Goal: Information Seeking & Learning: Learn about a topic

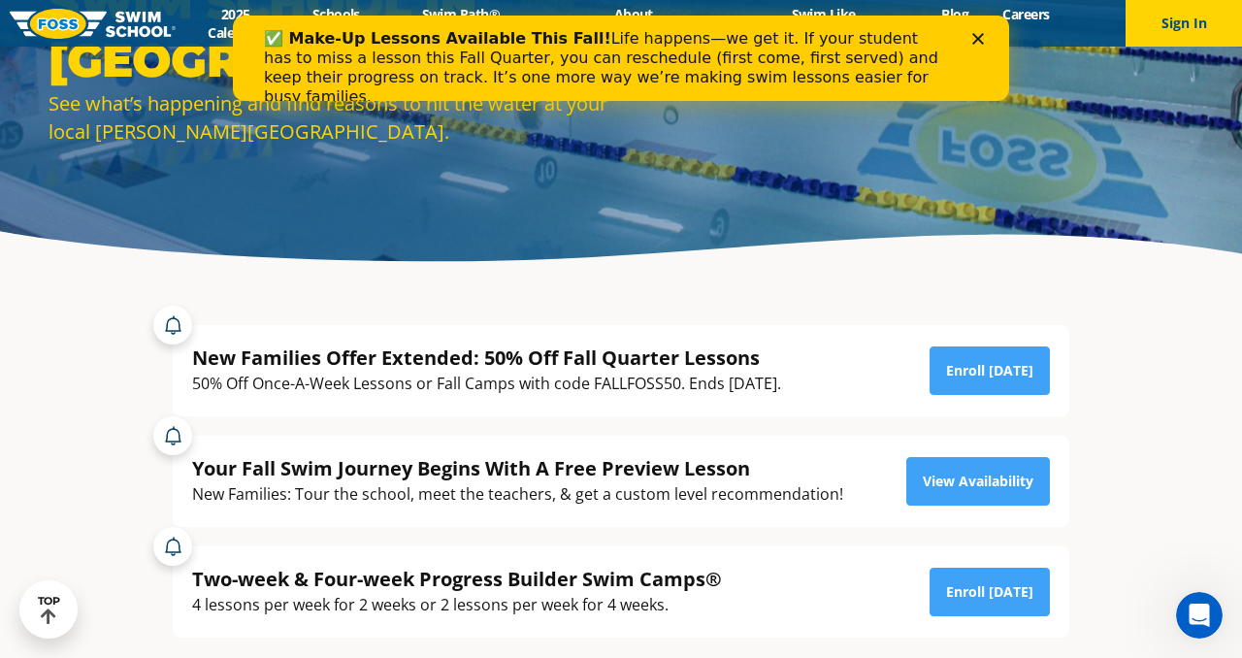
scroll to position [165, 0]
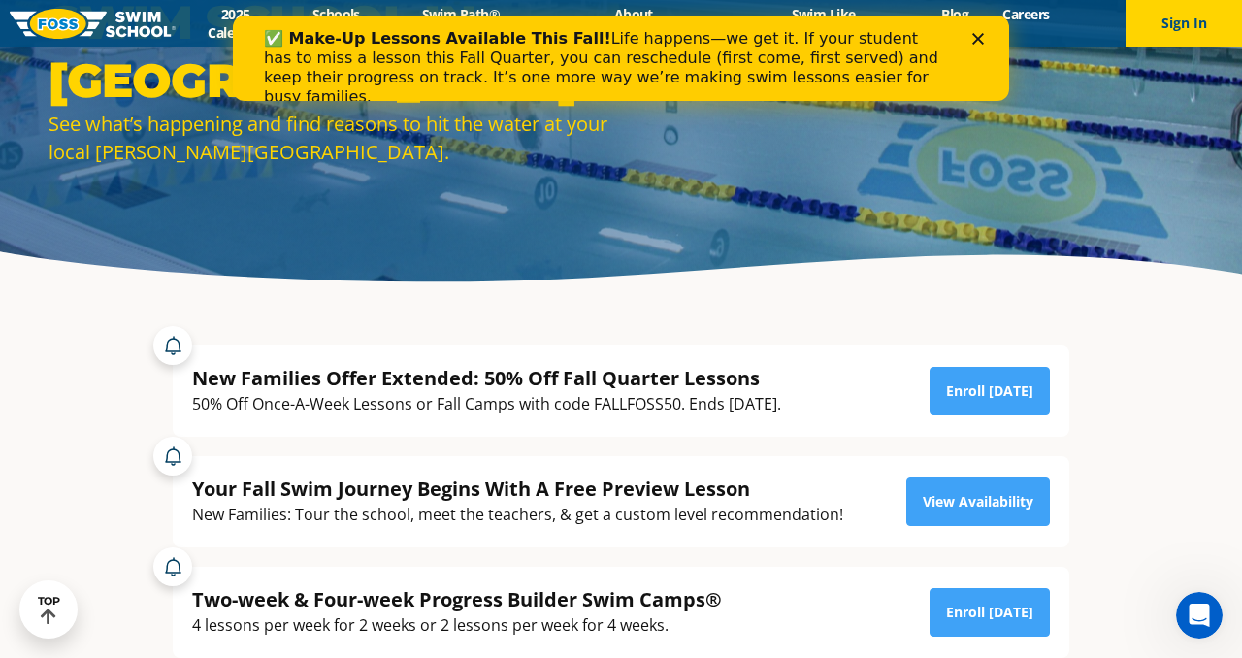
click at [980, 35] on polygon "Close" at bounding box center [978, 39] width 12 height 12
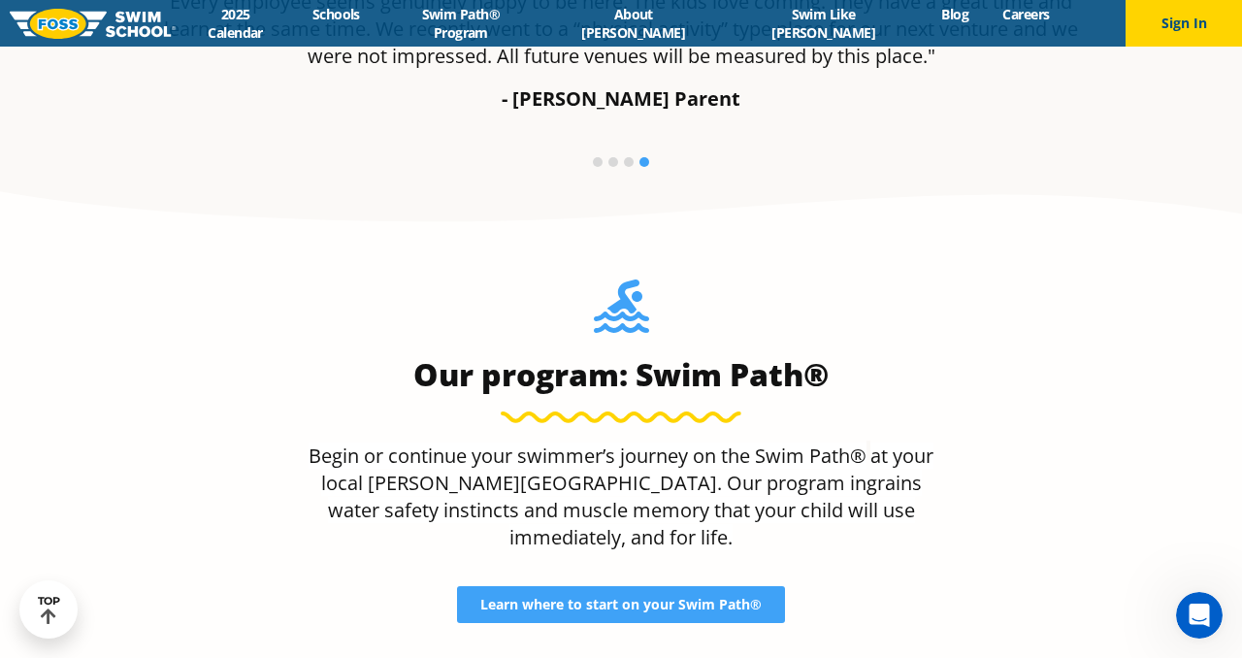
scroll to position [1476, 0]
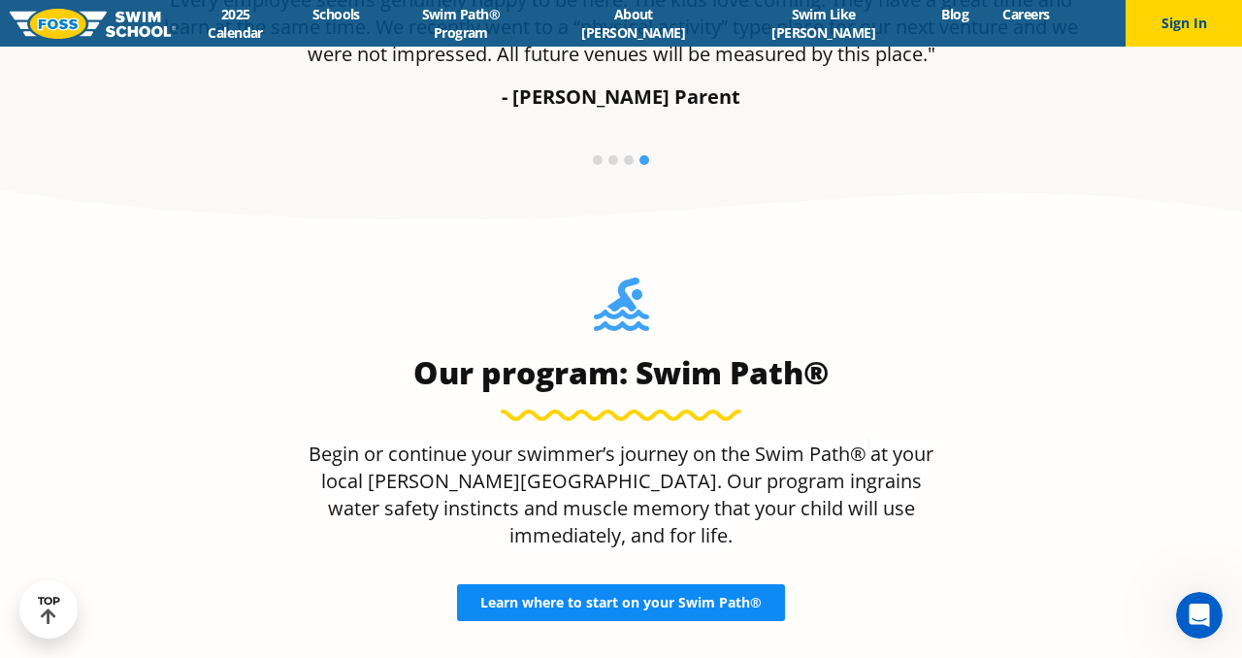
click at [640, 596] on span "Learn where to start on your Swim Path®" at bounding box center [620, 603] width 281 height 14
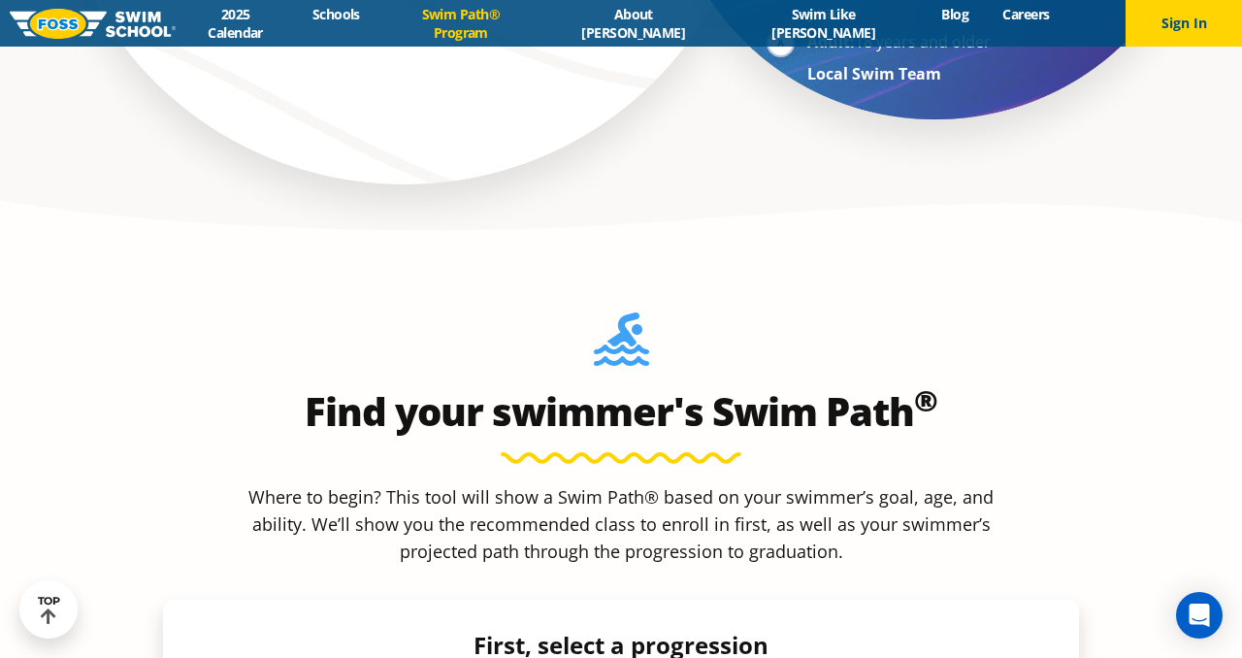
scroll to position [1580, 0]
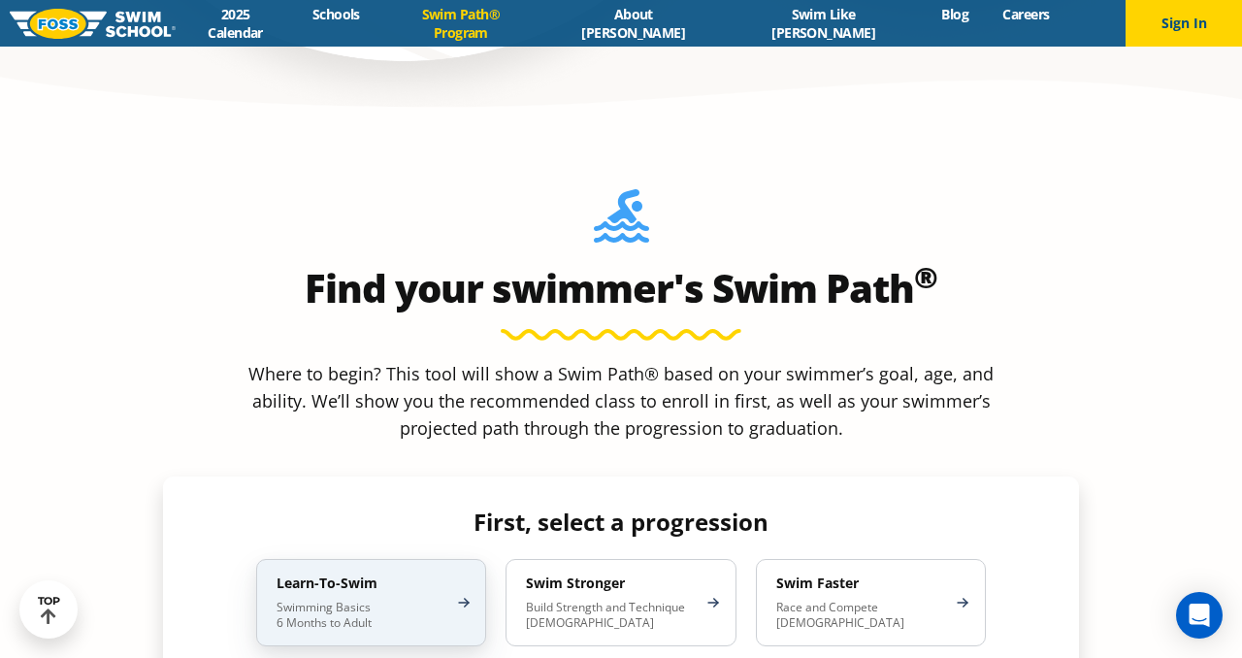
click at [334, 600] on p "Swimming Basics 6 Months to Adult" at bounding box center [362, 615] width 170 height 31
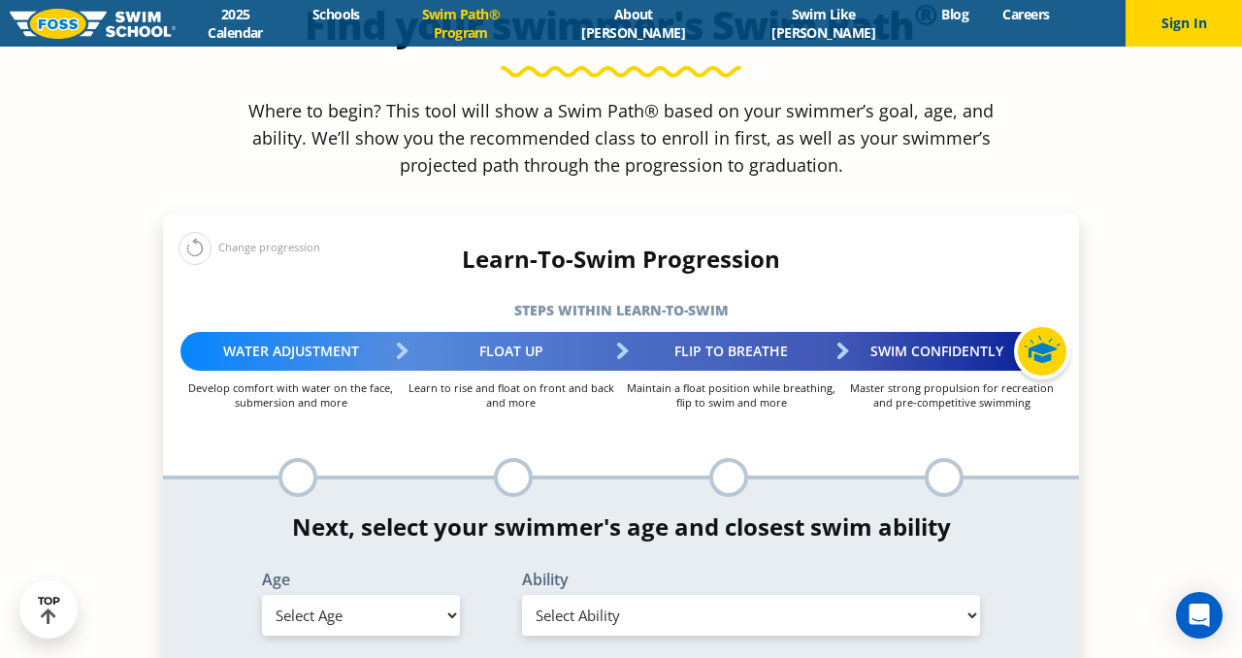
scroll to position [1849, 0]
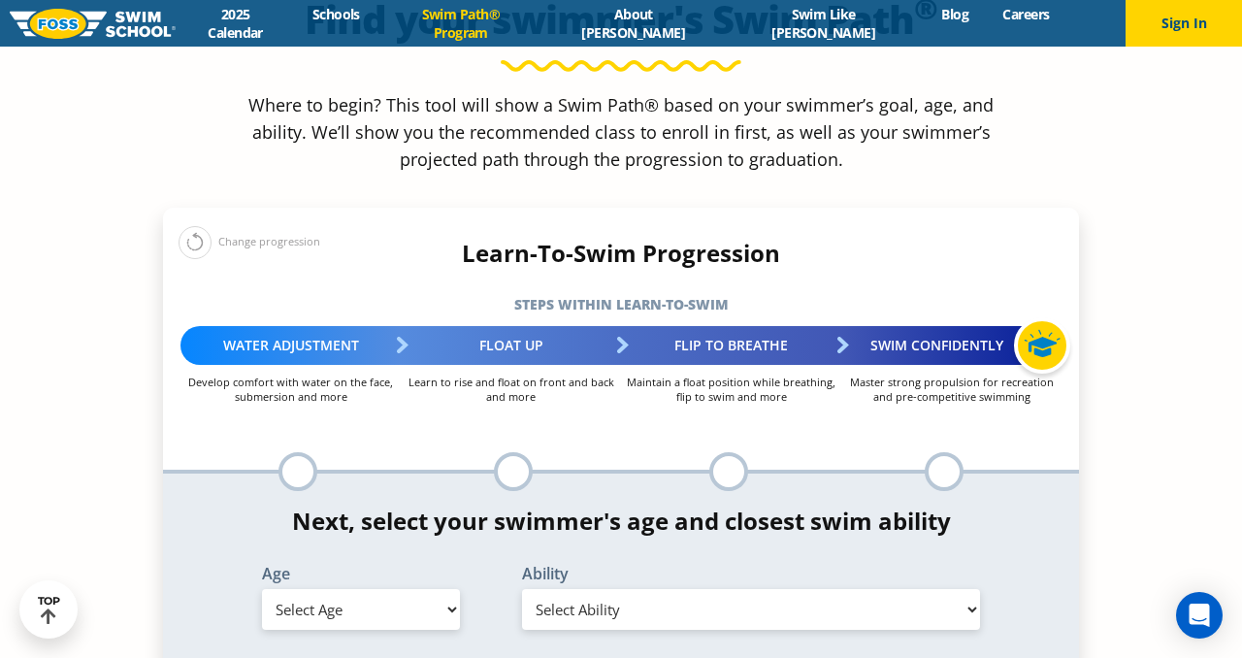
click at [453, 589] on select "Select Age [DEMOGRAPHIC_DATA] months - 1 year 1 year 2 years 3 years 4 years 5 …" at bounding box center [361, 609] width 198 height 41
select select "1-year"
click at [262, 589] on select "Select Age [DEMOGRAPHIC_DATA] months - 1 year 1 year 2 years 3 years 4 years 5 …" at bounding box center [361, 609] width 198 height 41
click at [969, 589] on select "Select Ability First in-water experience Comfortable with water poured over the…" at bounding box center [751, 609] width 458 height 41
select select "1-year-comfortable-with-water-poured-over-their-head-but-not-eyes-and-ears"
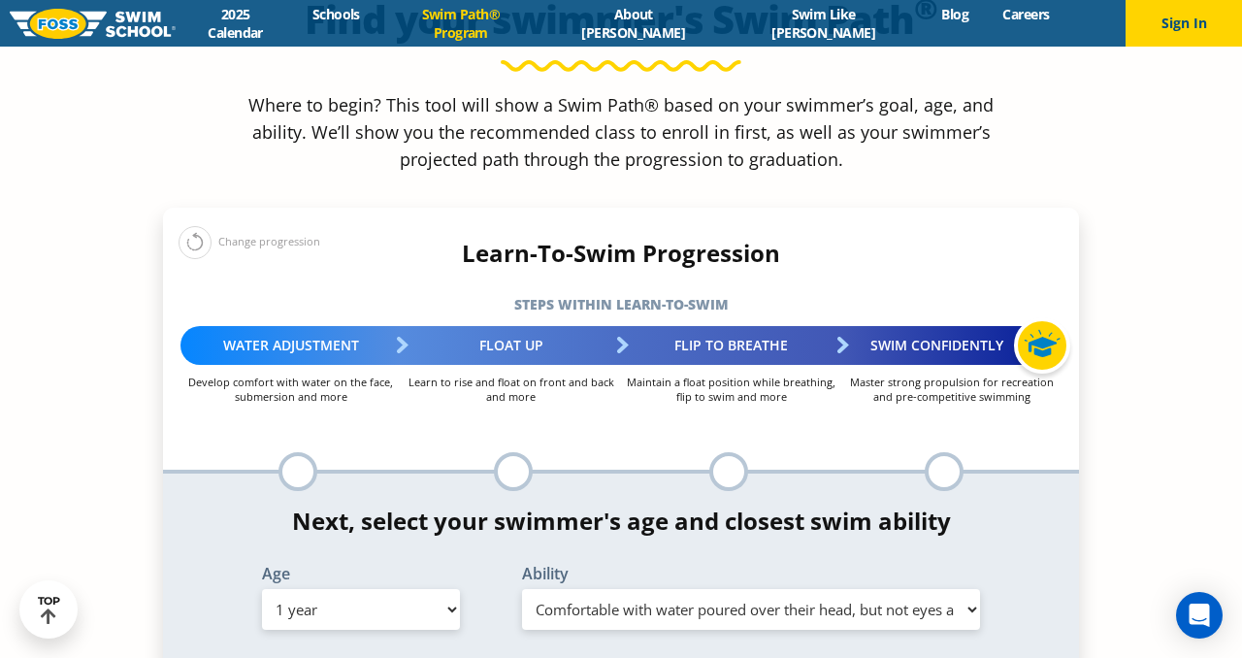
click at [522, 589] on select "Select Ability First in-water experience Comfortable with water poured over the…" at bounding box center [751, 609] width 458 height 41
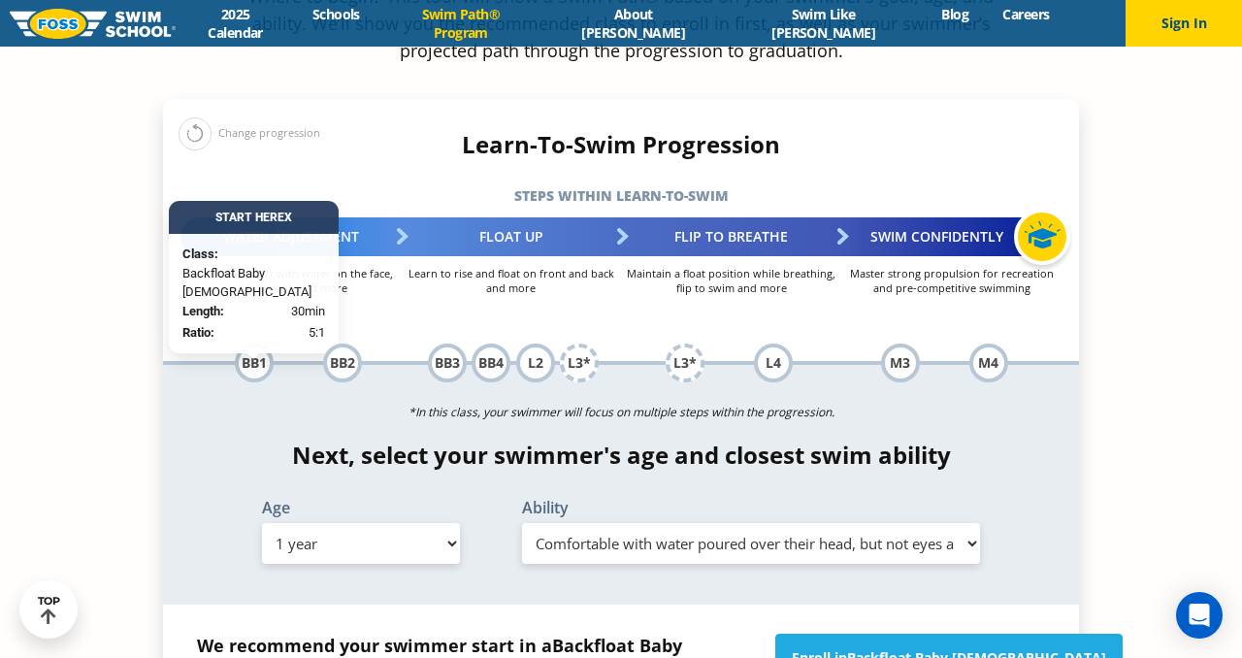
scroll to position [1960, 0]
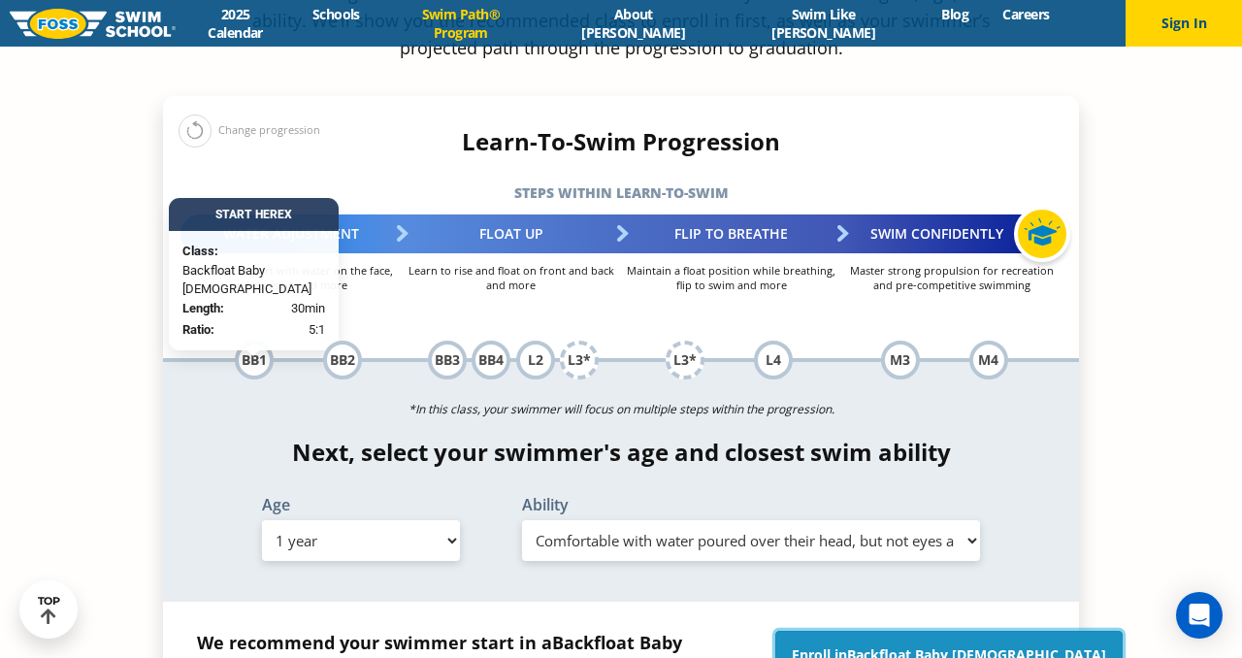
click at [936, 645] on span "Backfloat Baby [DEMOGRAPHIC_DATA]" at bounding box center [976, 654] width 259 height 18
